Goal: Transaction & Acquisition: Download file/media

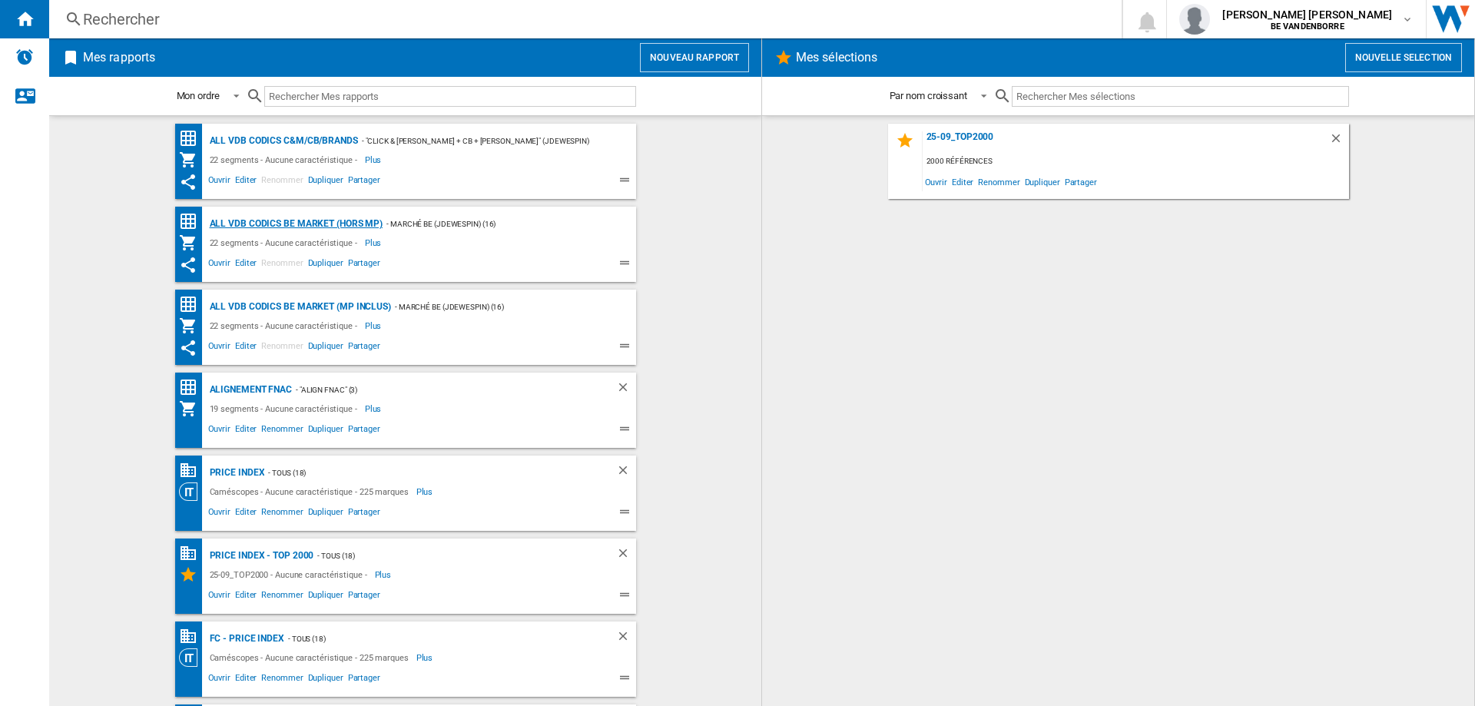
click at [300, 222] on div "ALL VDB CODICS BE MARKET (hors MP)" at bounding box center [294, 223] width 177 height 19
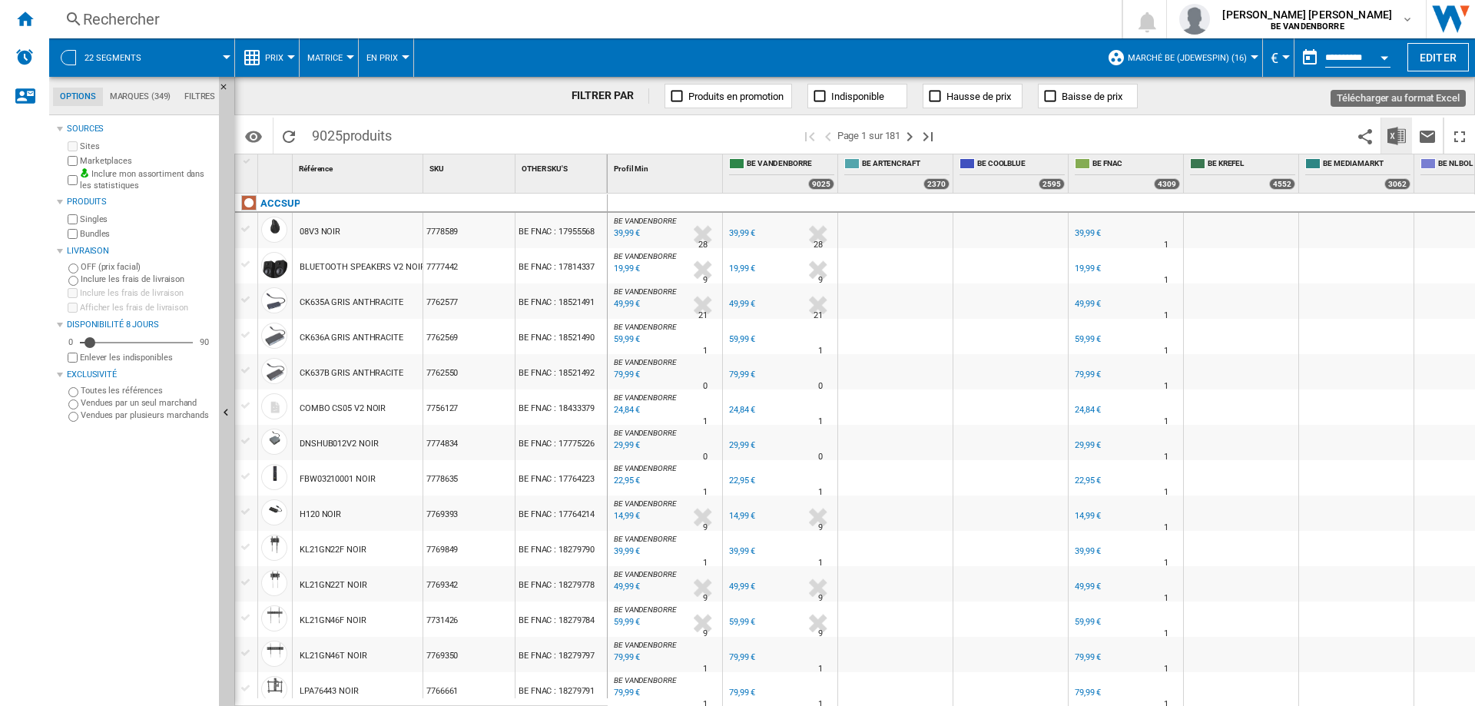
click at [1391, 144] on img "Télécharger au format Excel" at bounding box center [1396, 136] width 18 height 18
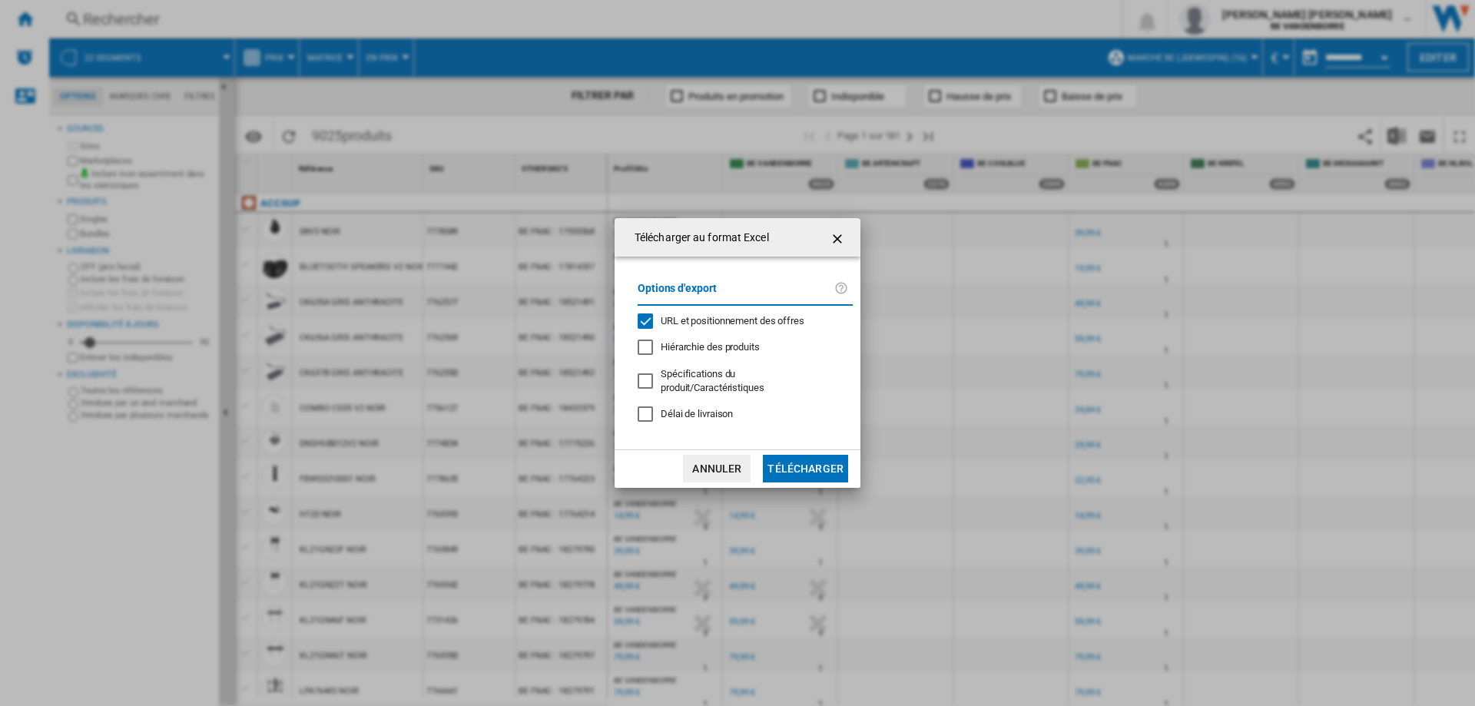
click at [677, 320] on div "URL et positionnement des offres" at bounding box center [733, 321] width 144 height 14
click at [812, 462] on button "Télécharger" at bounding box center [805, 469] width 85 height 28
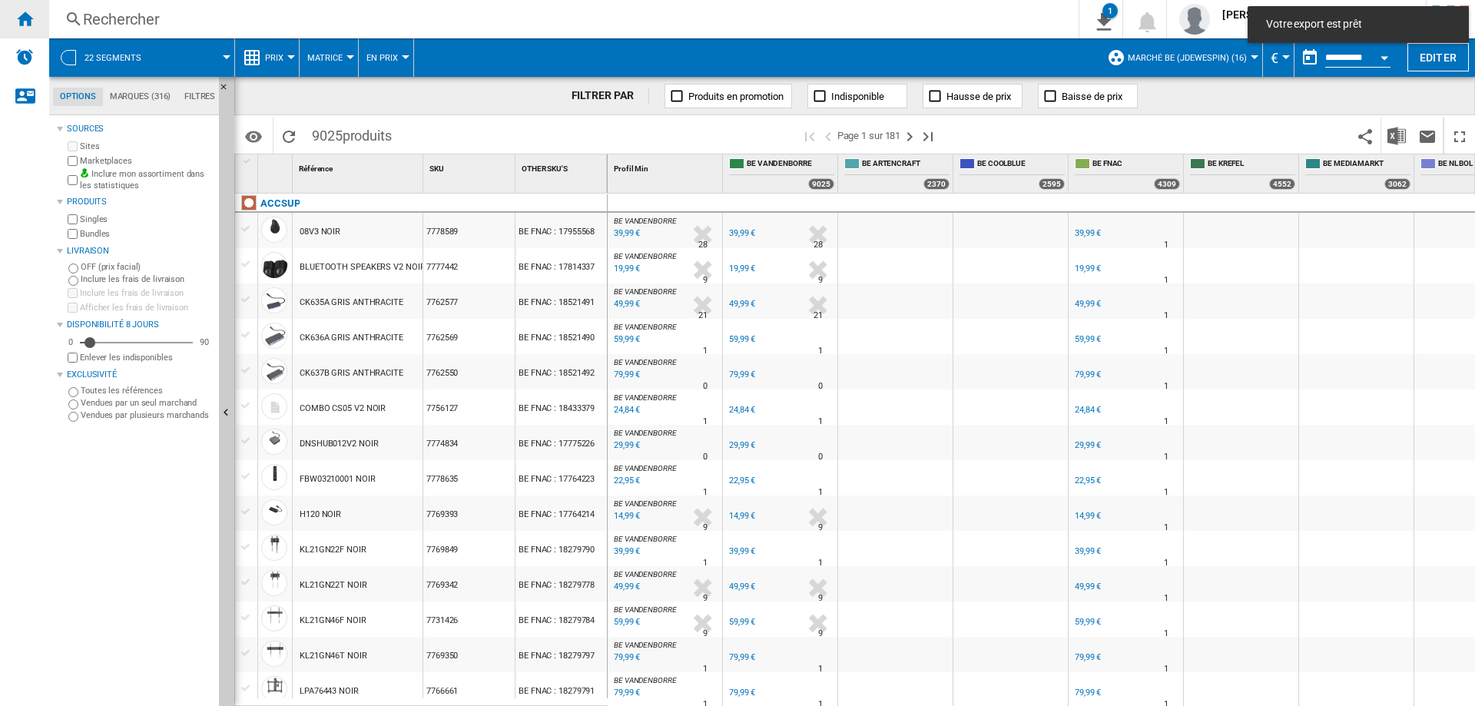
click at [29, 12] on ng-md-icon "Accueil" at bounding box center [24, 18] width 18 height 18
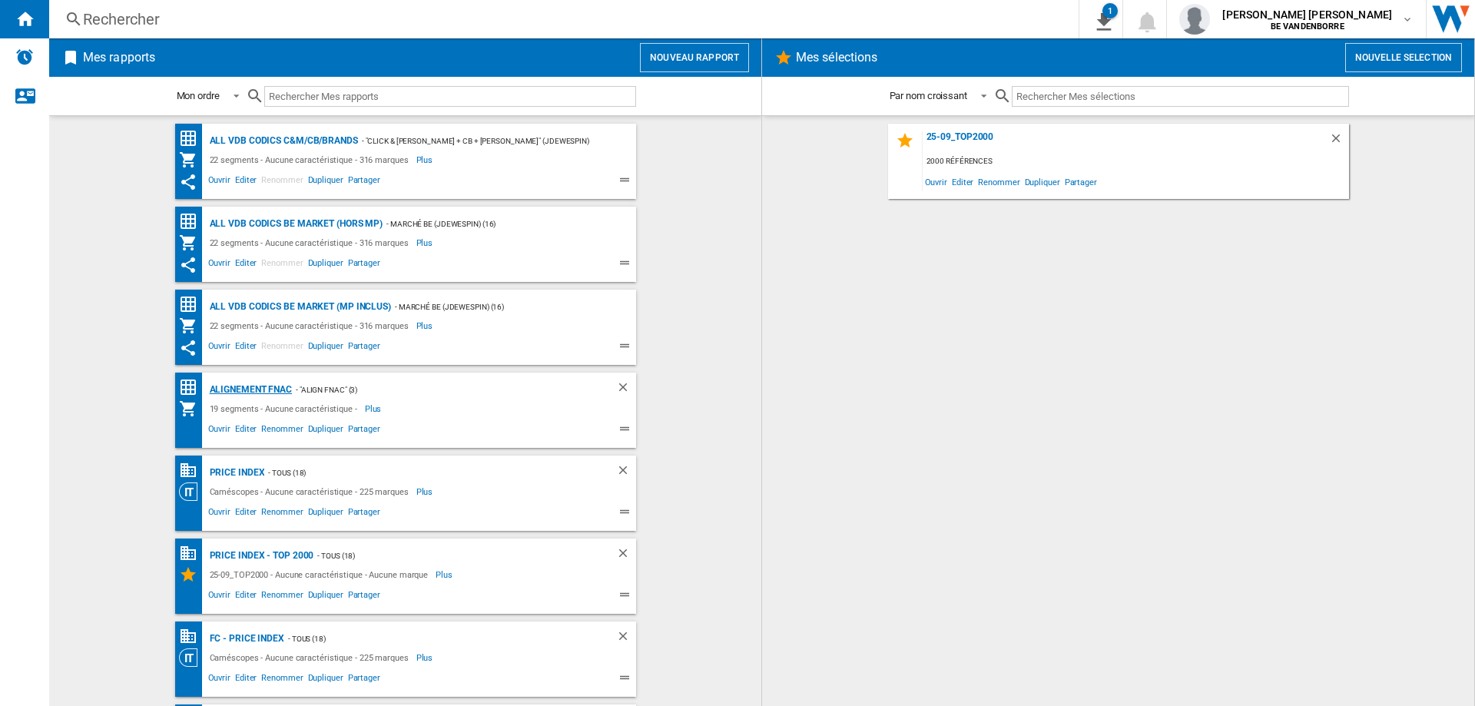
click at [252, 389] on div "Alignement Fnac" at bounding box center [249, 389] width 87 height 19
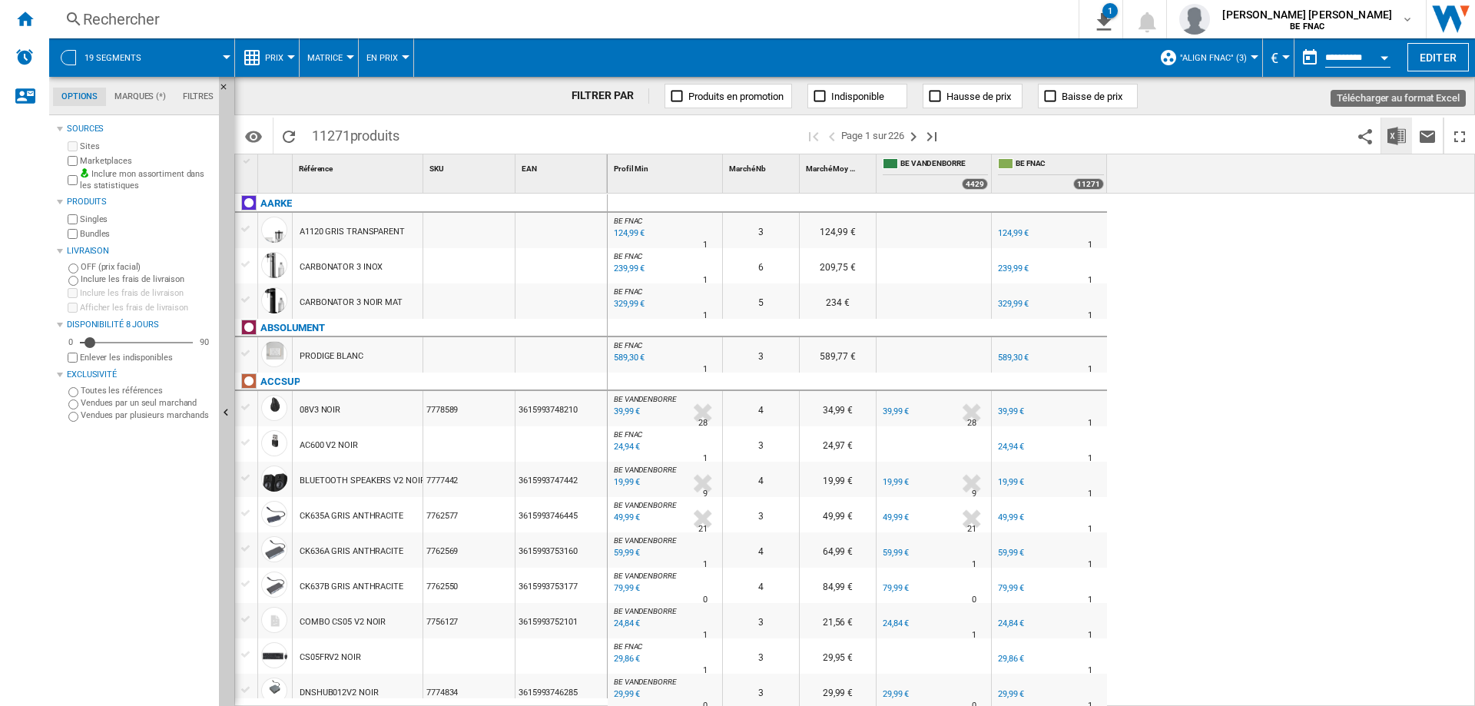
click at [1394, 134] on img "Télécharger au format Excel" at bounding box center [1396, 136] width 18 height 18
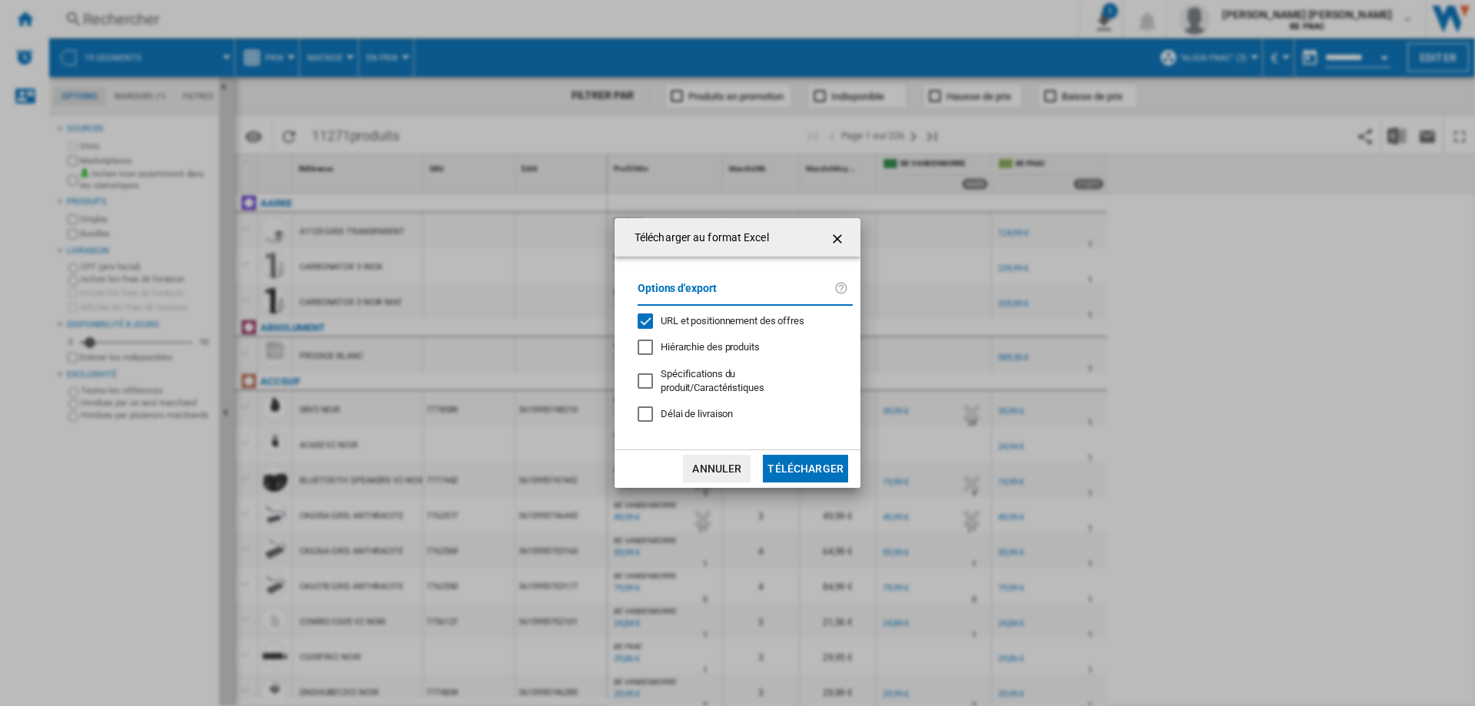
click at [702, 408] on span "Délai de livraison" at bounding box center [697, 414] width 72 height 12
click at [710, 326] on span "URL et positionnement des offres" at bounding box center [733, 321] width 144 height 12
click at [828, 458] on button "Télécharger" at bounding box center [805, 469] width 85 height 28
